Goal: Task Accomplishment & Management: Manage account settings

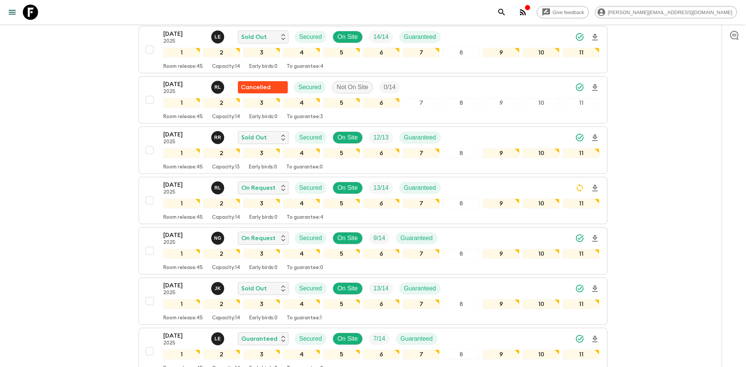
scroll to position [193, 0]
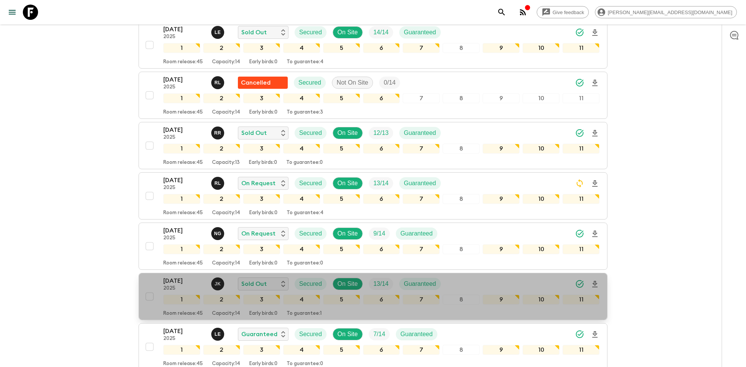
click at [180, 276] on p "[DATE]" at bounding box center [184, 280] width 42 height 9
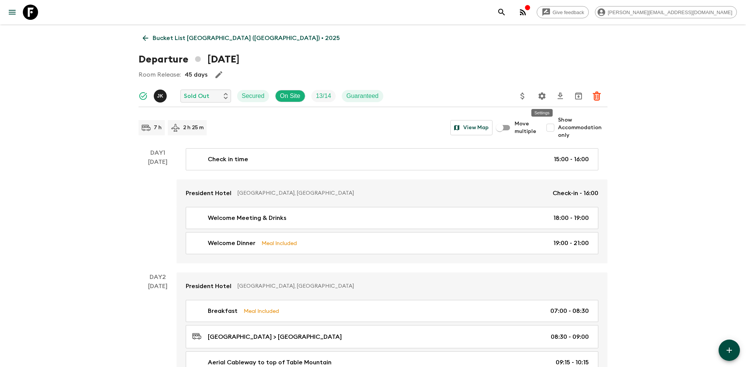
click at [543, 94] on icon "Settings" at bounding box center [542, 95] width 7 height 7
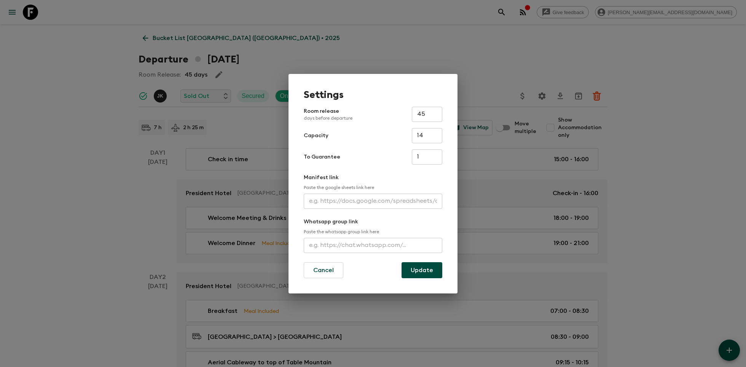
click at [364, 202] on input "text" at bounding box center [373, 200] width 139 height 15
paste input "[URL][DOMAIN_NAME]"
type input "[URL][DOMAIN_NAME]"
click at [409, 268] on button "Update" at bounding box center [422, 270] width 41 height 16
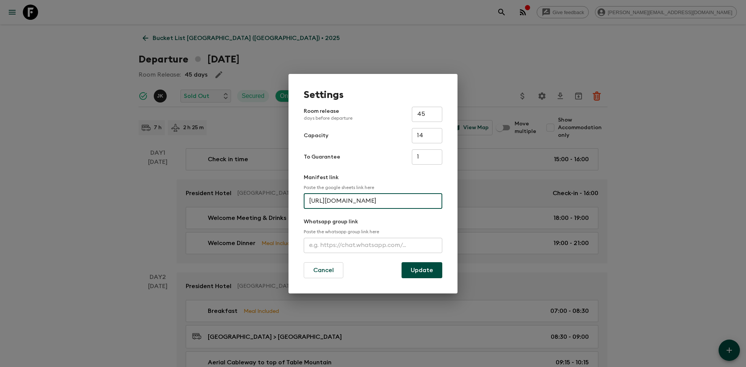
scroll to position [0, 0]
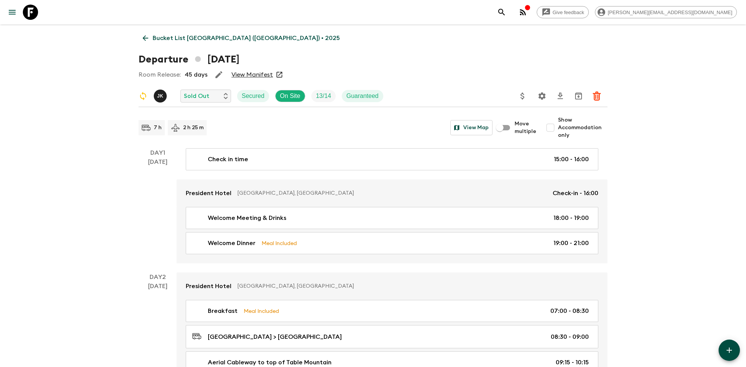
click at [31, 13] on icon at bounding box center [30, 12] width 15 height 15
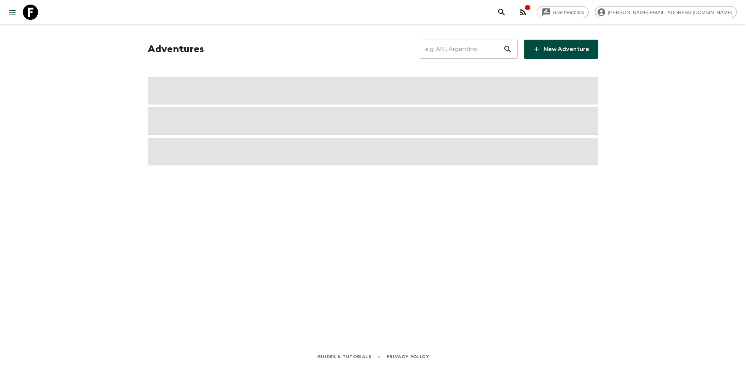
click at [460, 51] on input "text" at bounding box center [461, 48] width 83 height 21
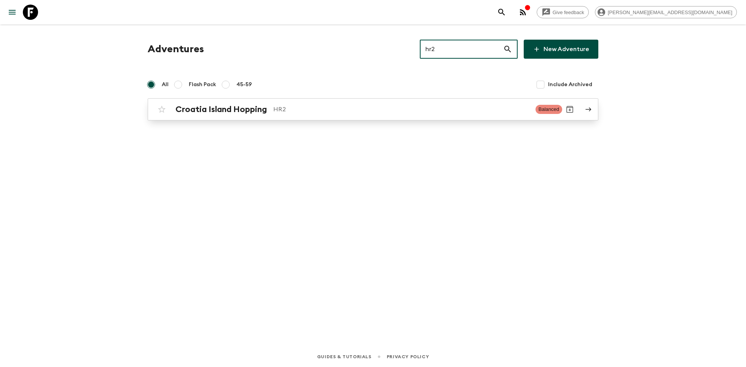
type input "hr2"
click at [378, 109] on p "HR2" at bounding box center [401, 109] width 256 height 9
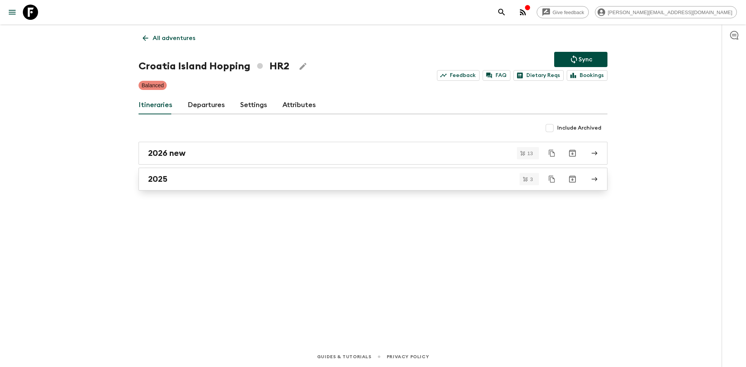
click at [252, 179] on div "2025" at bounding box center [366, 179] width 436 height 10
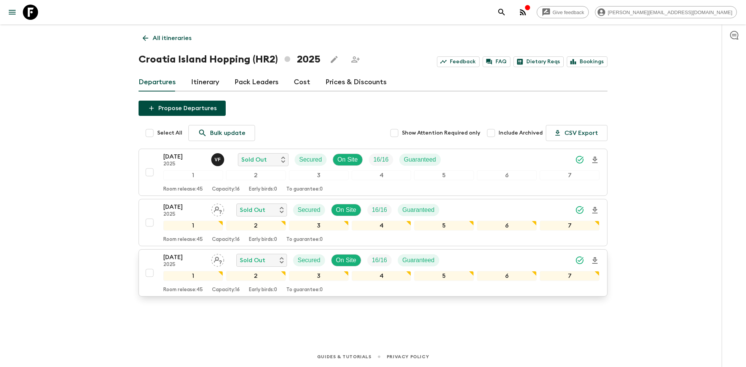
click at [597, 259] on icon "Download Onboarding" at bounding box center [594, 260] width 9 height 9
